Goal: Information Seeking & Learning: Learn about a topic

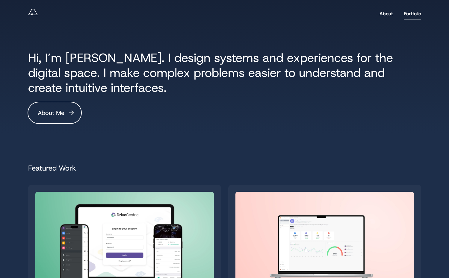
click at [415, 14] on link "Portfolio" at bounding box center [412, 13] width 17 height 11
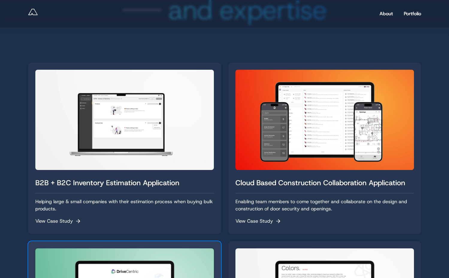
scroll to position [81, 0]
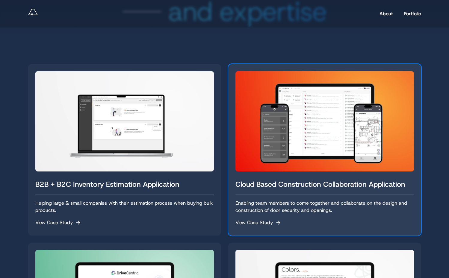
click at [322, 184] on div "Cloud Based Construction Collaboration Application" at bounding box center [324, 187] width 178 height 16
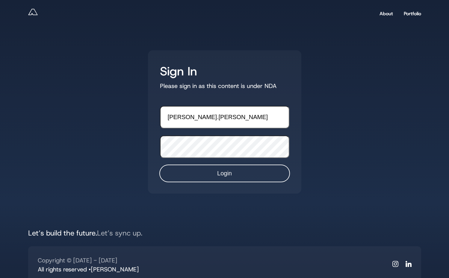
type input "andy.reff"
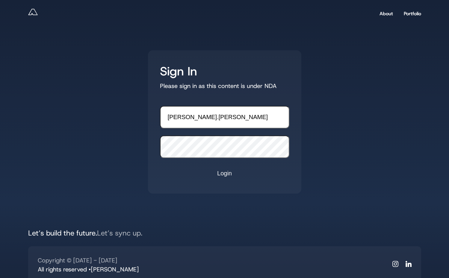
click at [216, 174] on input "Login" at bounding box center [224, 173] width 129 height 16
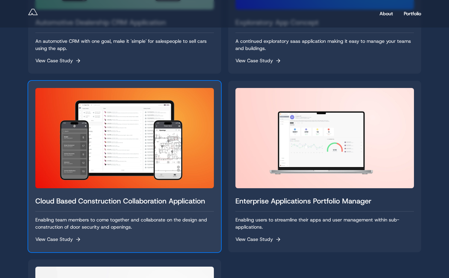
scroll to position [432, 0]
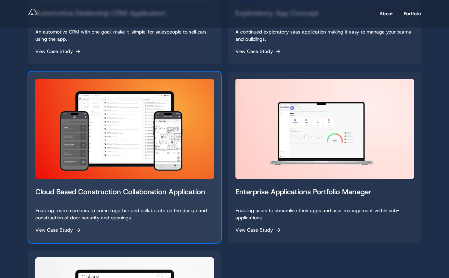
click at [171, 185] on link "Cloud Based Construction Collaboration Application Enabling team members to com…" at bounding box center [124, 157] width 178 height 157
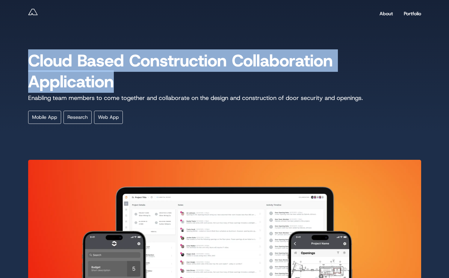
drag, startPoint x: 116, startPoint y: 81, endPoint x: 31, endPoint y: 63, distance: 86.0
click at [31, 63] on h2 "Cloud Based Construction Collaboration Application" at bounding box center [224, 71] width 393 height 42
copy h2 "Cloud Based Construction Collaboration Application"
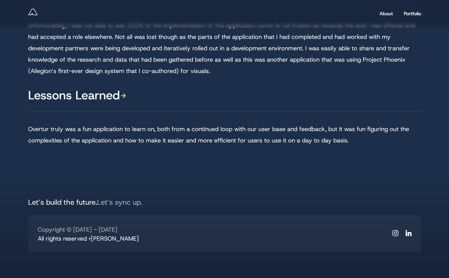
scroll to position [1884, 0]
click at [411, 14] on link "Portfolio" at bounding box center [412, 13] width 17 height 11
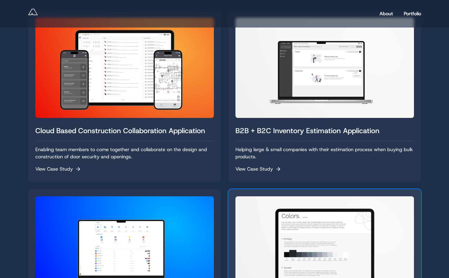
scroll to position [122, 0]
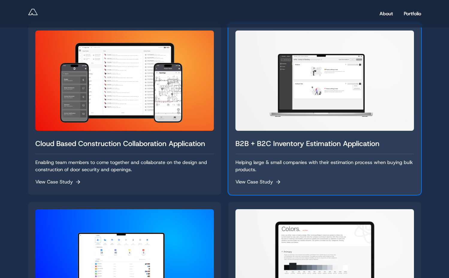
click at [276, 146] on div "B2B + B2C Inventory Estimation Application" at bounding box center [324, 146] width 178 height 16
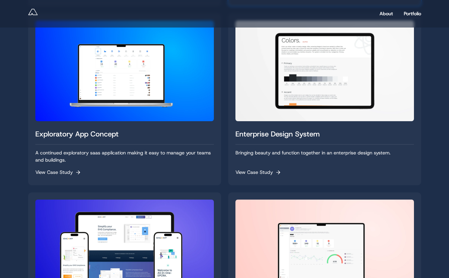
scroll to position [474, 0]
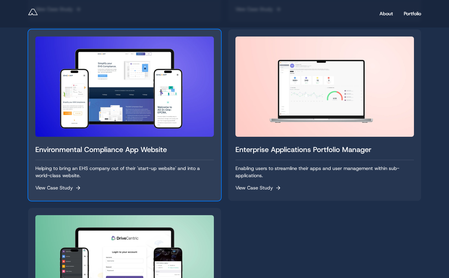
click at [152, 154] on div "Environmental Compliance App Website" at bounding box center [124, 152] width 178 height 16
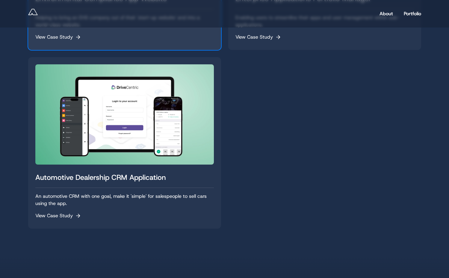
scroll to position [660, 0]
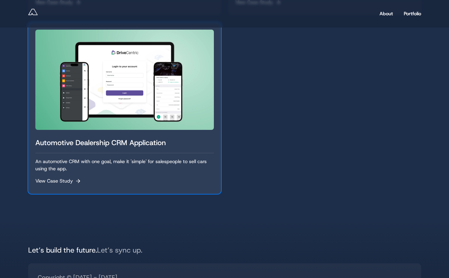
click at [152, 154] on div "Automotive Dealership CRM Application An automotive CRM with one goal, make it …" at bounding box center [124, 162] width 178 height 50
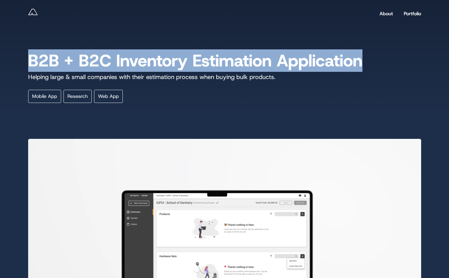
drag, startPoint x: 365, startPoint y: 63, endPoint x: 16, endPoint y: 57, distance: 349.7
click at [16, 57] on section "B2B + B2C Inventory Estimation Application Helping large & small companies with…" at bounding box center [224, 56] width 449 height 113
copy h2 "B2B + B2C Inventory Estimation Application"
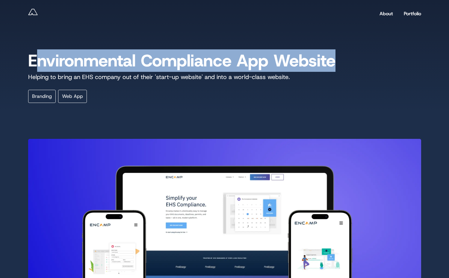
drag, startPoint x: 336, startPoint y: 62, endPoint x: 34, endPoint y: 59, distance: 301.8
click at [33, 59] on h2 "Environmental Compliance App Website" at bounding box center [224, 60] width 393 height 21
drag, startPoint x: 28, startPoint y: 57, endPoint x: 331, endPoint y: 62, distance: 303.3
click at [331, 62] on h2 "Environmental Compliance App Website" at bounding box center [224, 60] width 393 height 21
copy h2 "Environmental Compliance App Website"
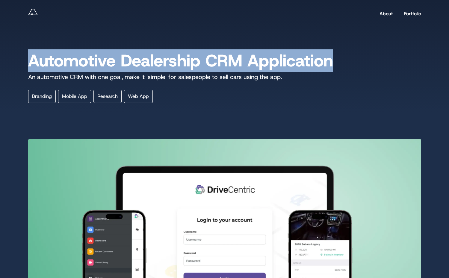
drag, startPoint x: 31, startPoint y: 62, endPoint x: 350, endPoint y: 65, distance: 318.6
click at [350, 65] on h2 "Automotive Dealership CRM Application" at bounding box center [224, 60] width 393 height 21
copy h2 "Automotive Dealership CRM Application"
